Goal: Transaction & Acquisition: Purchase product/service

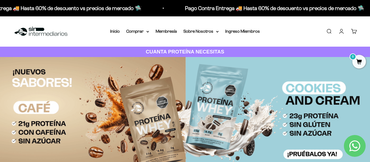
click at [152, 82] on img at bounding box center [185, 117] width 370 height 121
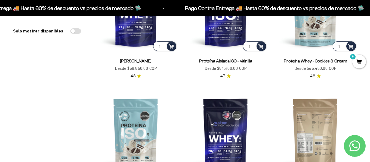
scroll to position [245, 0]
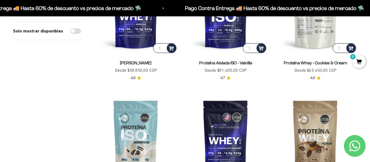
click at [316, 47] on img at bounding box center [315, 12] width 83 height 83
